Goal: Information Seeking & Learning: Check status

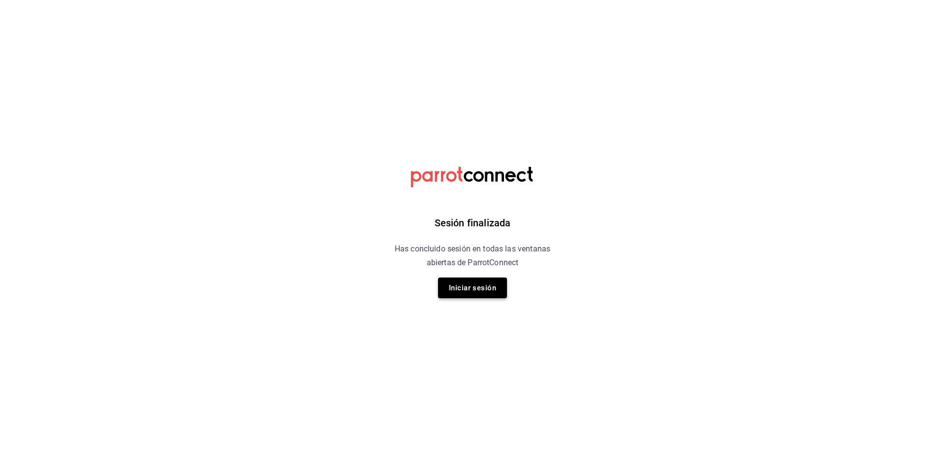
click at [491, 290] on button "Iniciar sesión" at bounding box center [472, 288] width 69 height 21
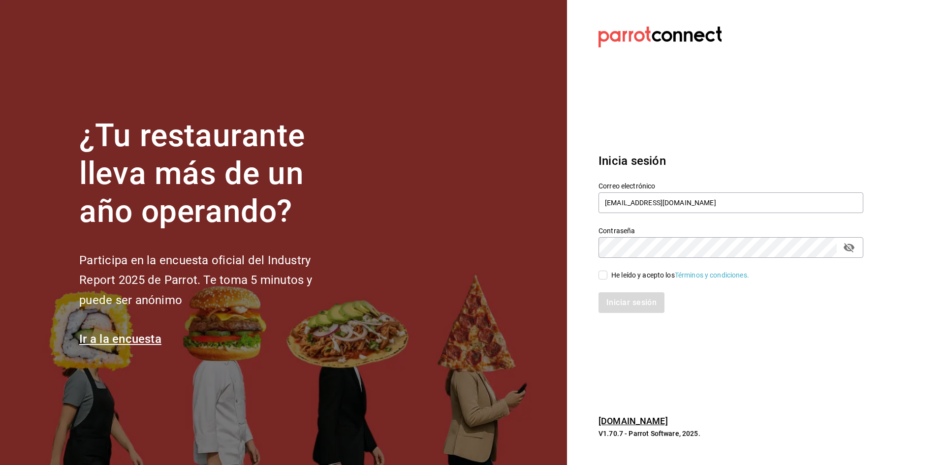
click at [602, 275] on input "He leído y acepto los Términos y condiciones." at bounding box center [602, 275] width 9 height 9
checkbox input "true"
click at [626, 304] on button "Iniciar sesión" at bounding box center [631, 302] width 67 height 21
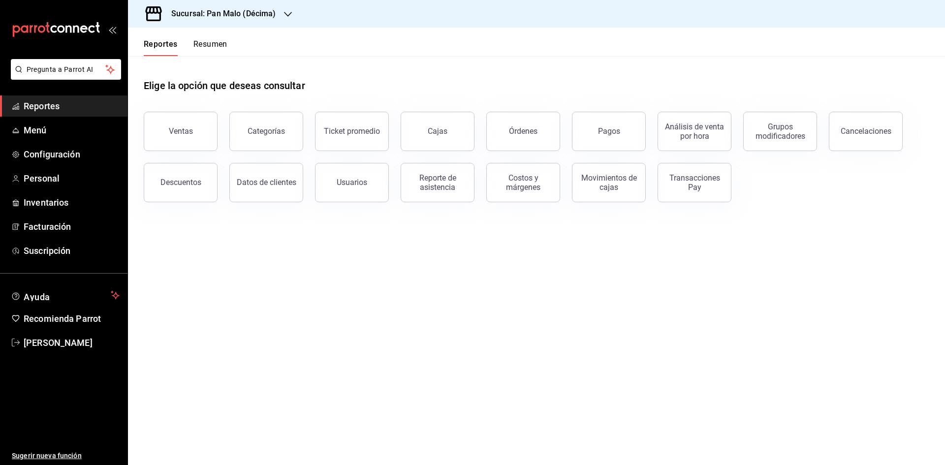
click at [66, 102] on span "Reportes" at bounding box center [72, 105] width 96 height 13
click at [610, 137] on button "Pagos" at bounding box center [609, 131] width 74 height 39
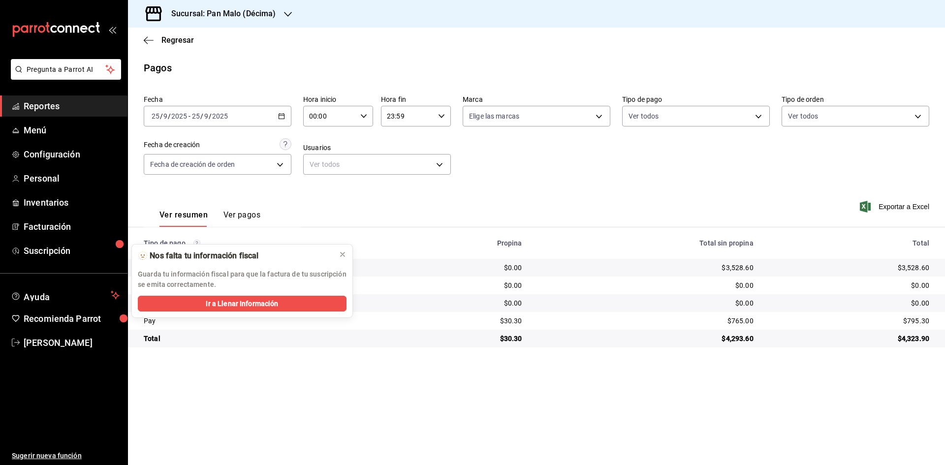
click at [284, 116] on \(Stroke\) "button" at bounding box center [281, 115] width 5 height 0
click at [178, 230] on span "Año actual" at bounding box center [190, 234] width 76 height 10
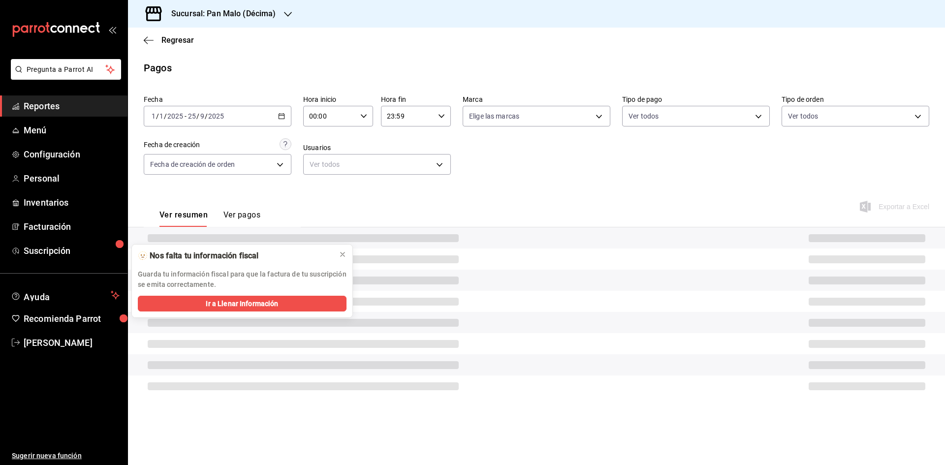
click at [281, 115] on icon "button" at bounding box center [281, 116] width 7 height 7
click at [566, 177] on div "Fecha 2025-01-01 1 / 1 / 2025 - 2025-09-25 25 / 9 / 2025 Hoy Ayer Semana actual…" at bounding box center [537, 138] width 786 height 95
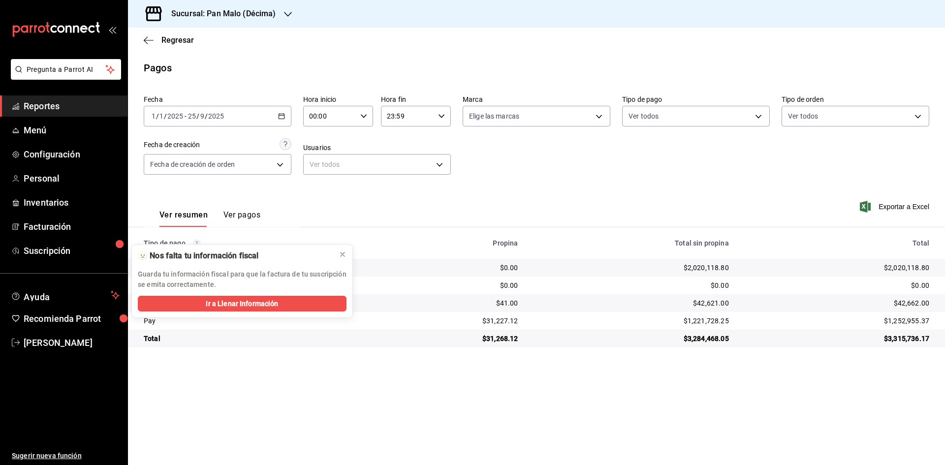
click at [284, 117] on \(Stroke\) "button" at bounding box center [282, 116] width 6 height 5
click at [342, 253] on icon at bounding box center [343, 254] width 4 height 4
